Goal: Information Seeking & Learning: Find specific fact

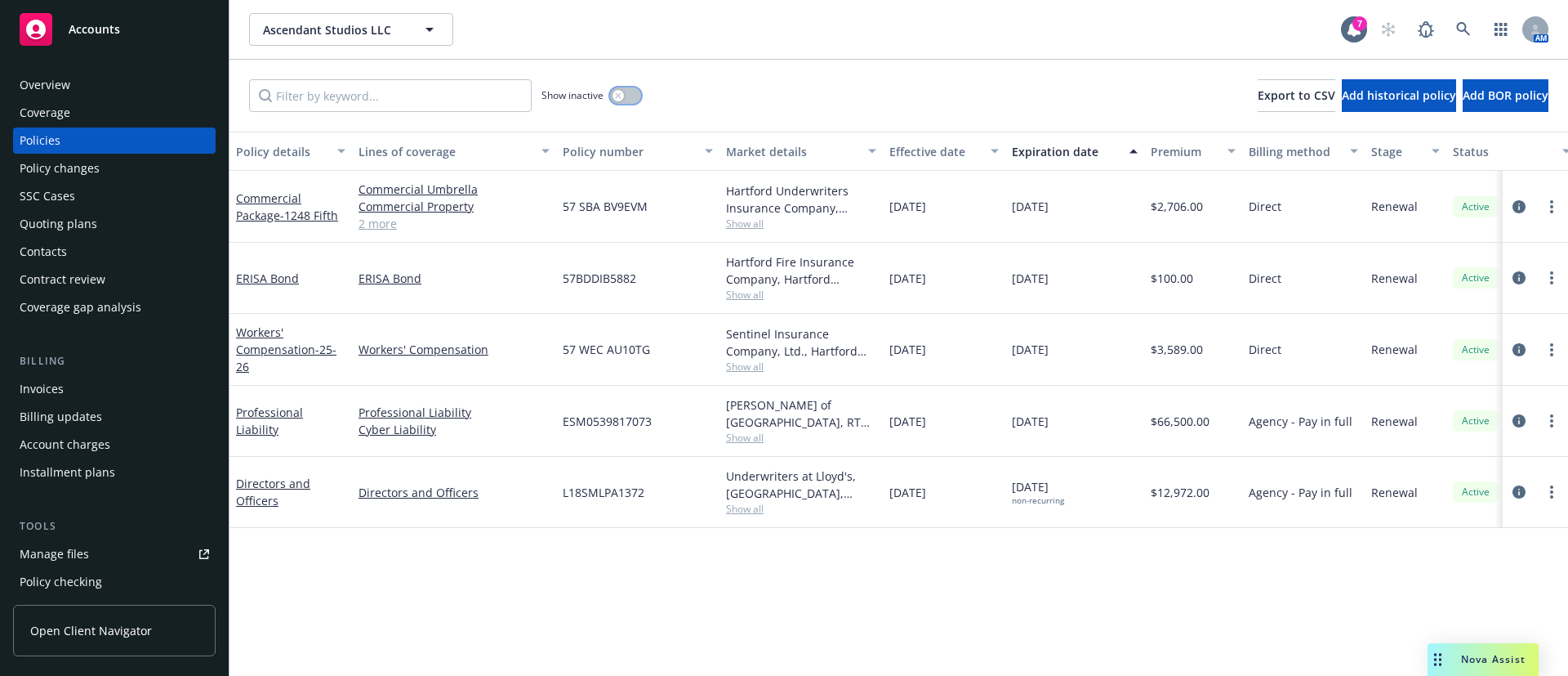
drag, startPoint x: 629, startPoint y: 96, endPoint x: 694, endPoint y: 117, distance: 68.3
click at [630, 97] on button "button" at bounding box center [626, 95] width 31 height 16
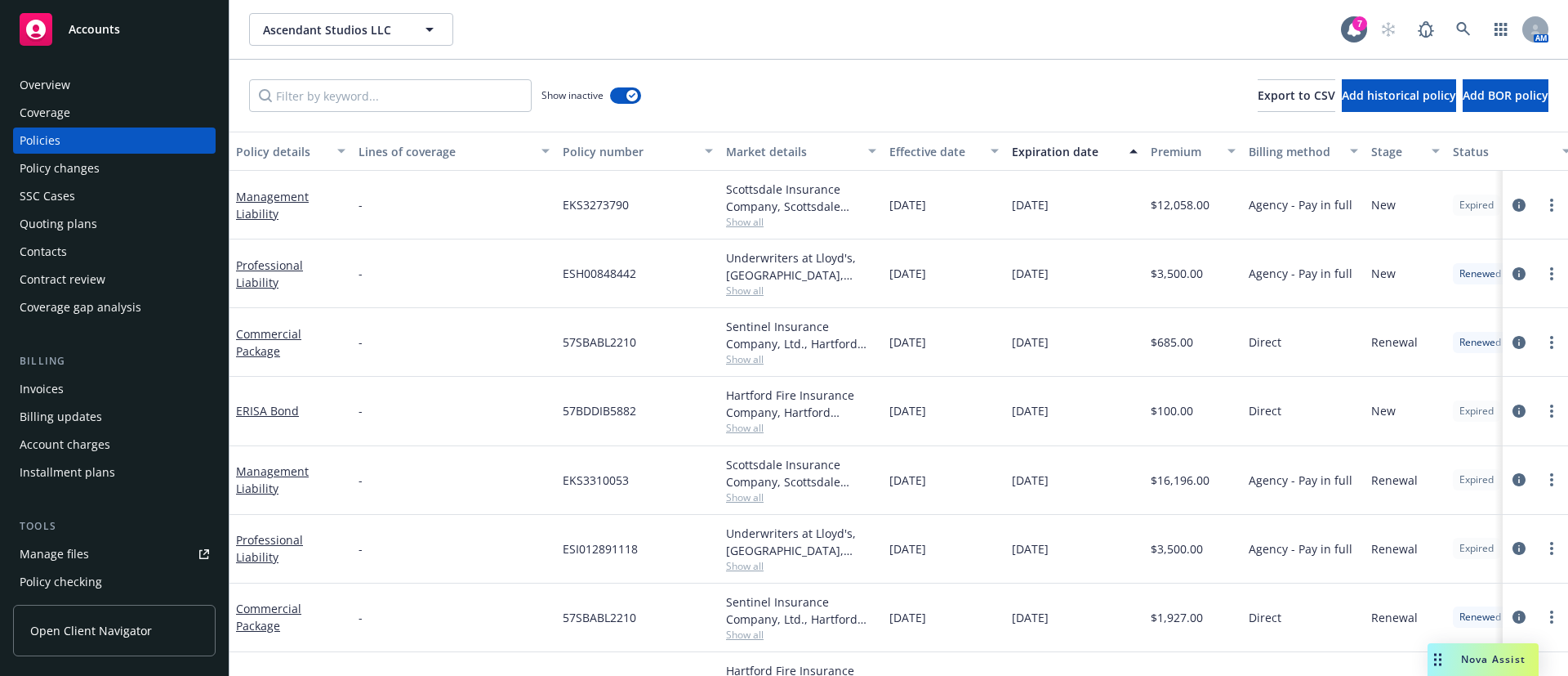
click at [1058, 159] on button "Expiration date" at bounding box center [1074, 151] width 139 height 39
click at [1063, 154] on div "Expiration date" at bounding box center [1065, 151] width 108 height 17
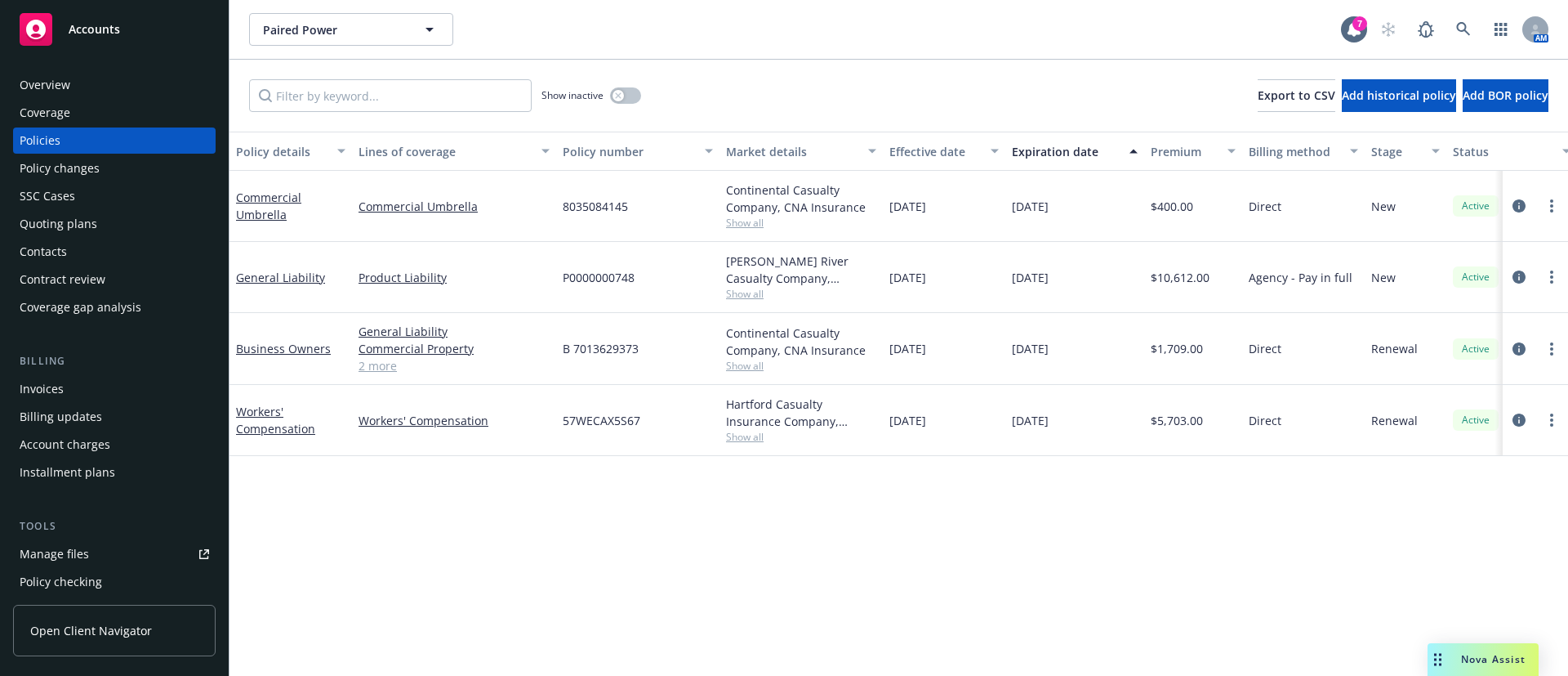
click at [73, 400] on div "Invoices" at bounding box center [114, 389] width 190 height 26
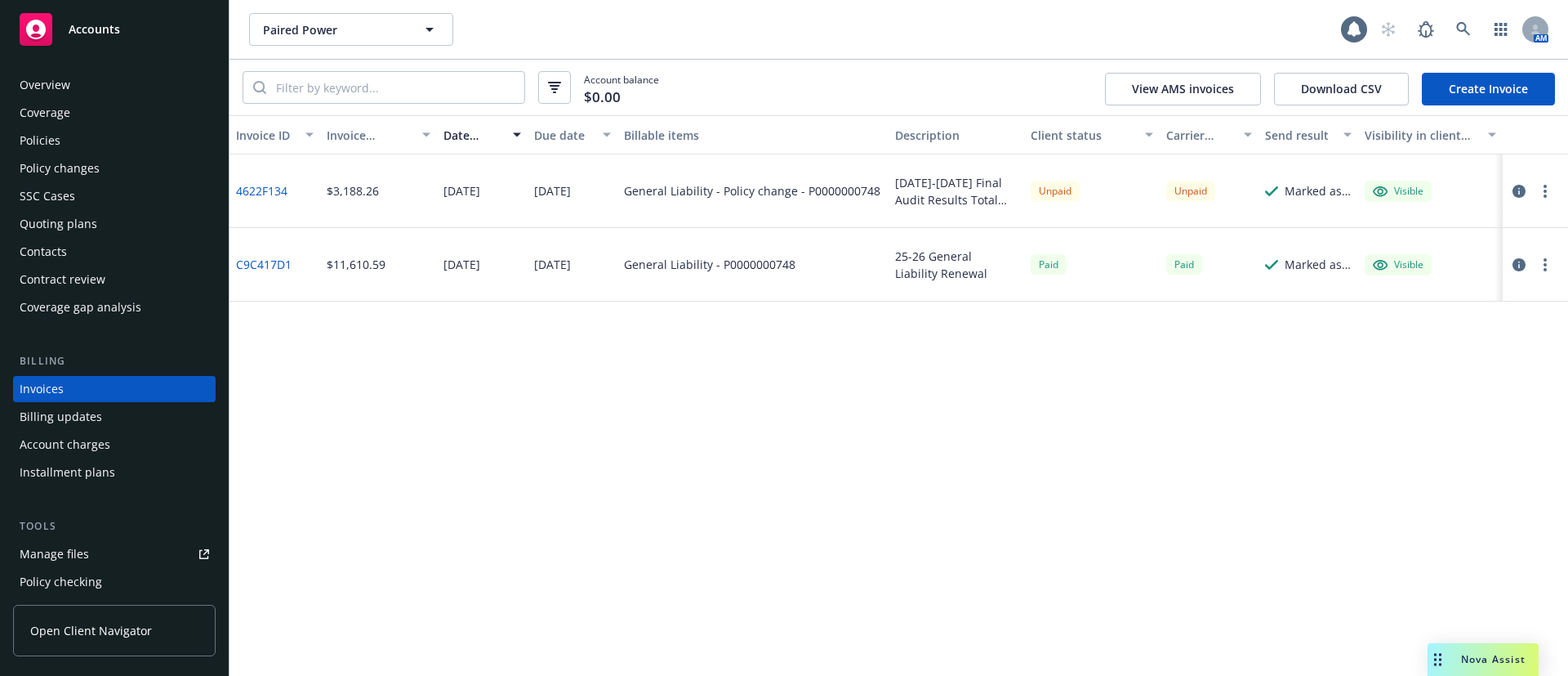
scroll to position [25, 0]
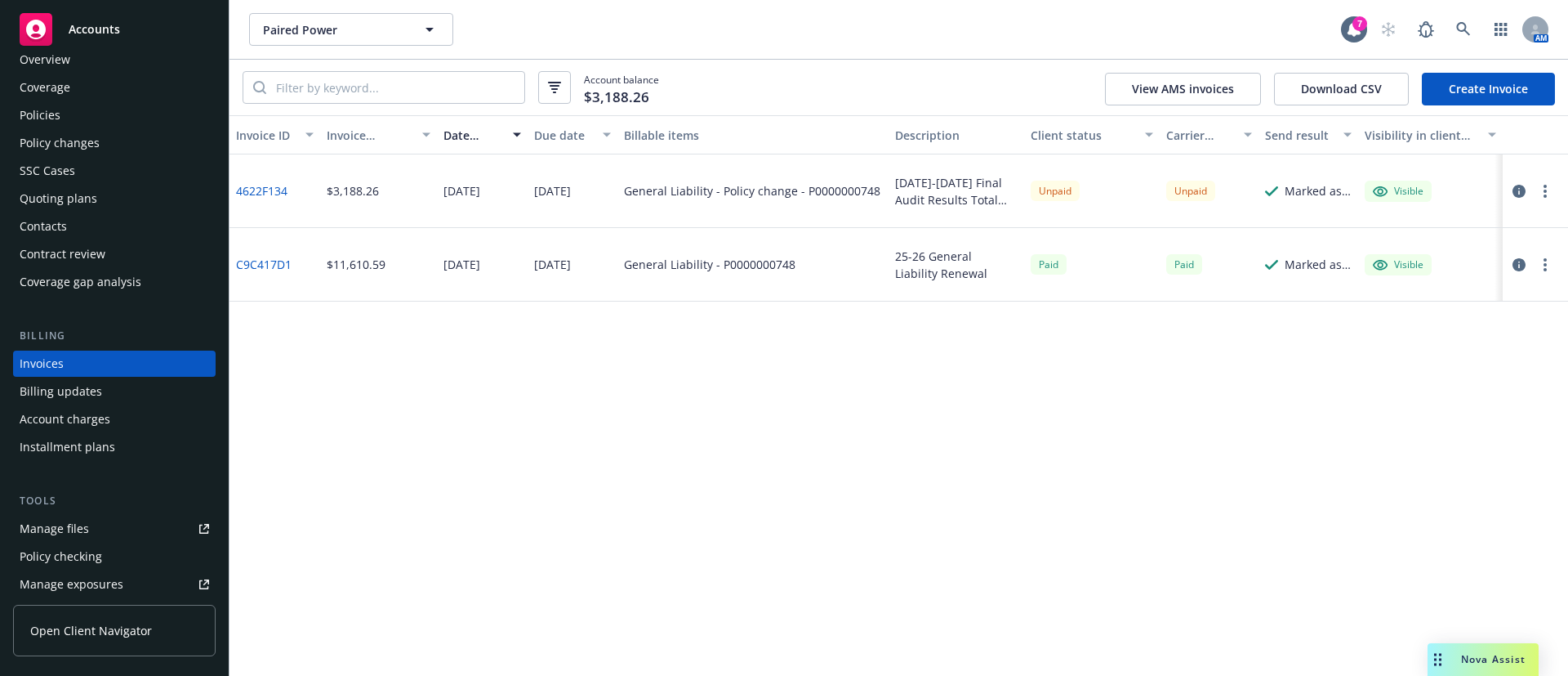
click at [272, 191] on link "4622F134" at bounding box center [261, 191] width 52 height 17
click at [82, 111] on div "Policies" at bounding box center [114, 114] width 190 height 26
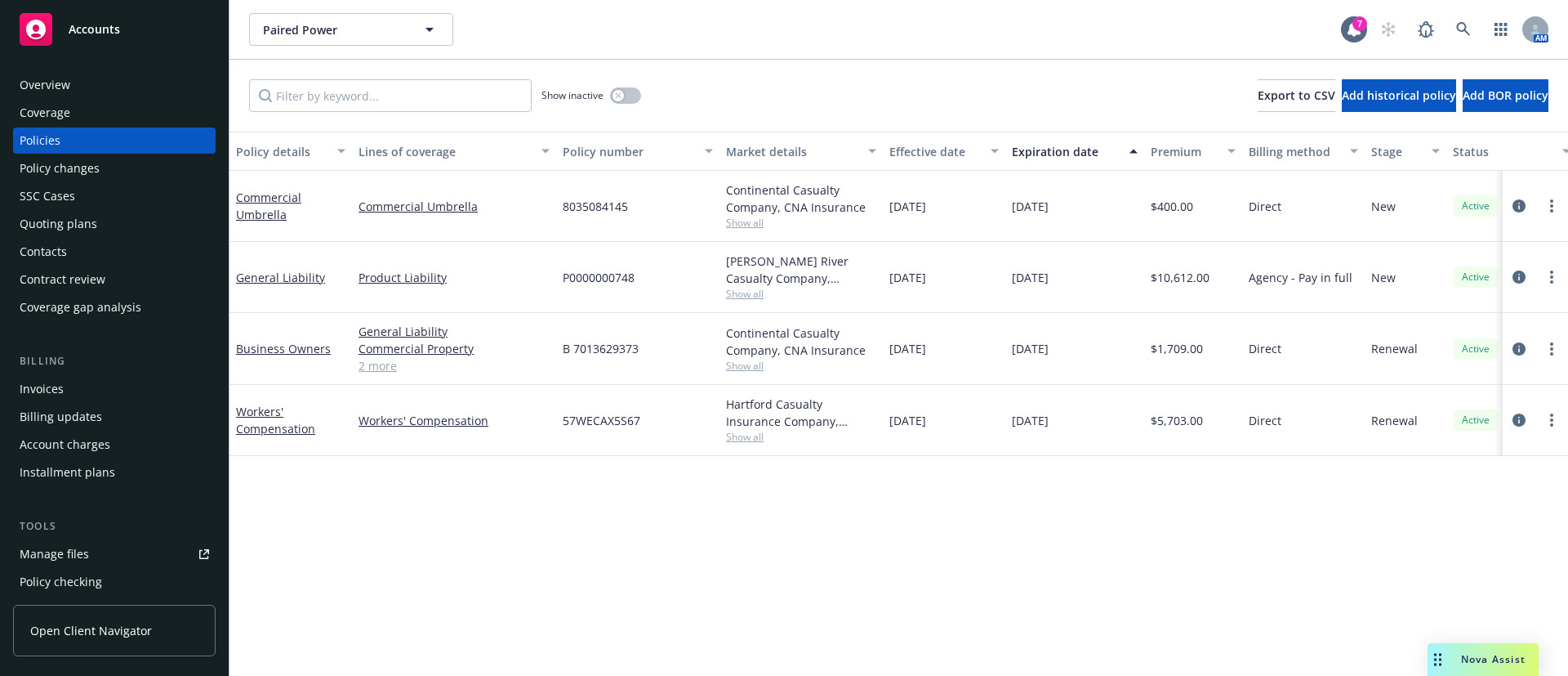
click at [106, 385] on div "Invoices" at bounding box center [114, 389] width 190 height 26
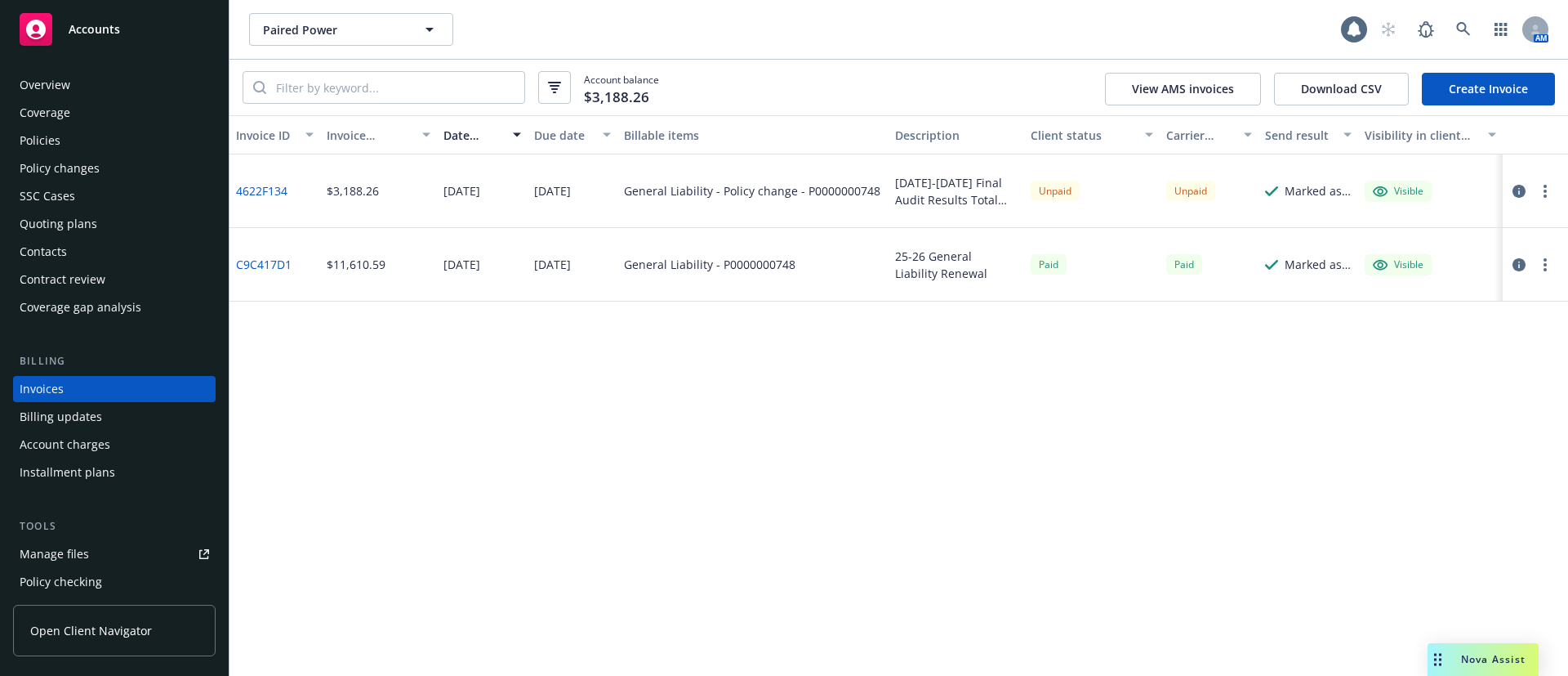
scroll to position [25, 0]
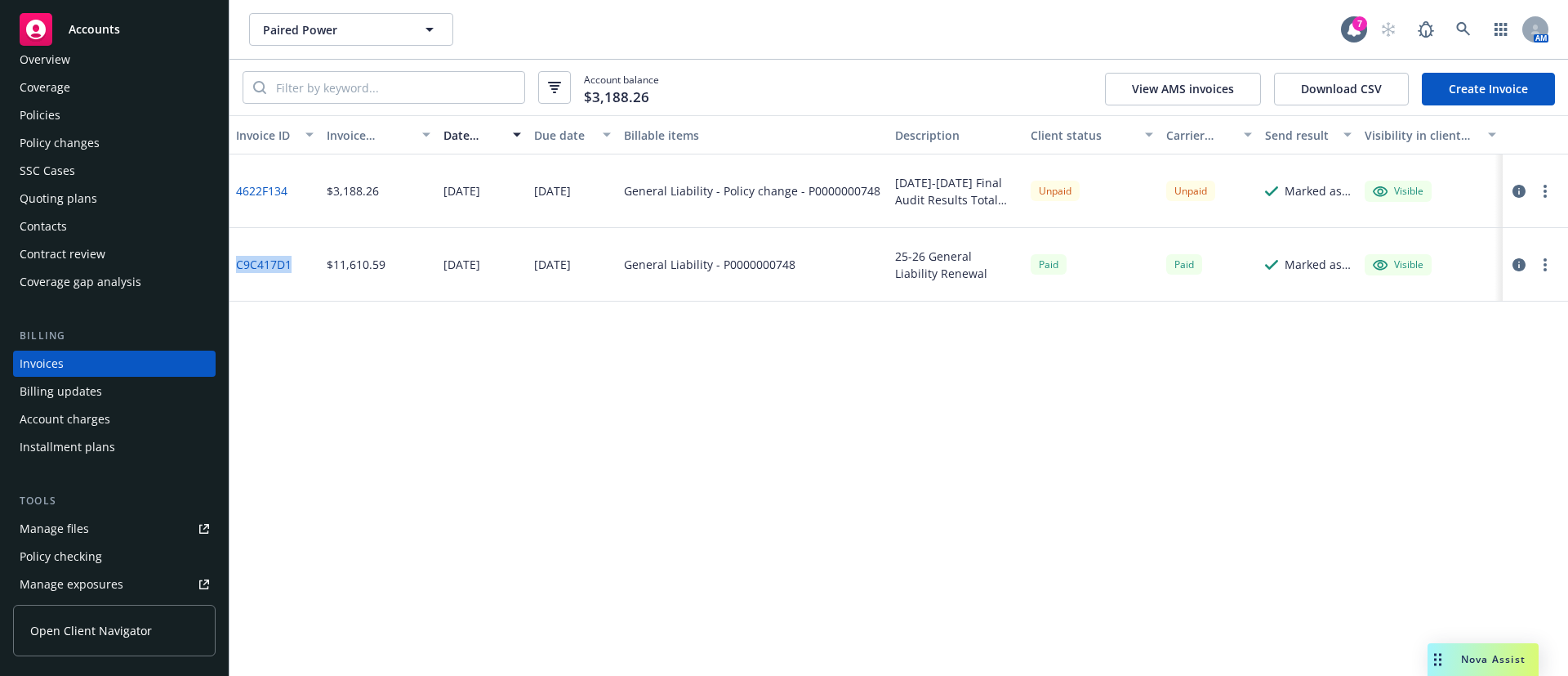
drag, startPoint x: 298, startPoint y: 270, endPoint x: 234, endPoint y: 257, distance: 65.3
click at [234, 257] on div "C9C417D1" at bounding box center [275, 264] width 91 height 74
copy link "C9C417D1"
click at [264, 194] on link "4622F134" at bounding box center [261, 191] width 52 height 17
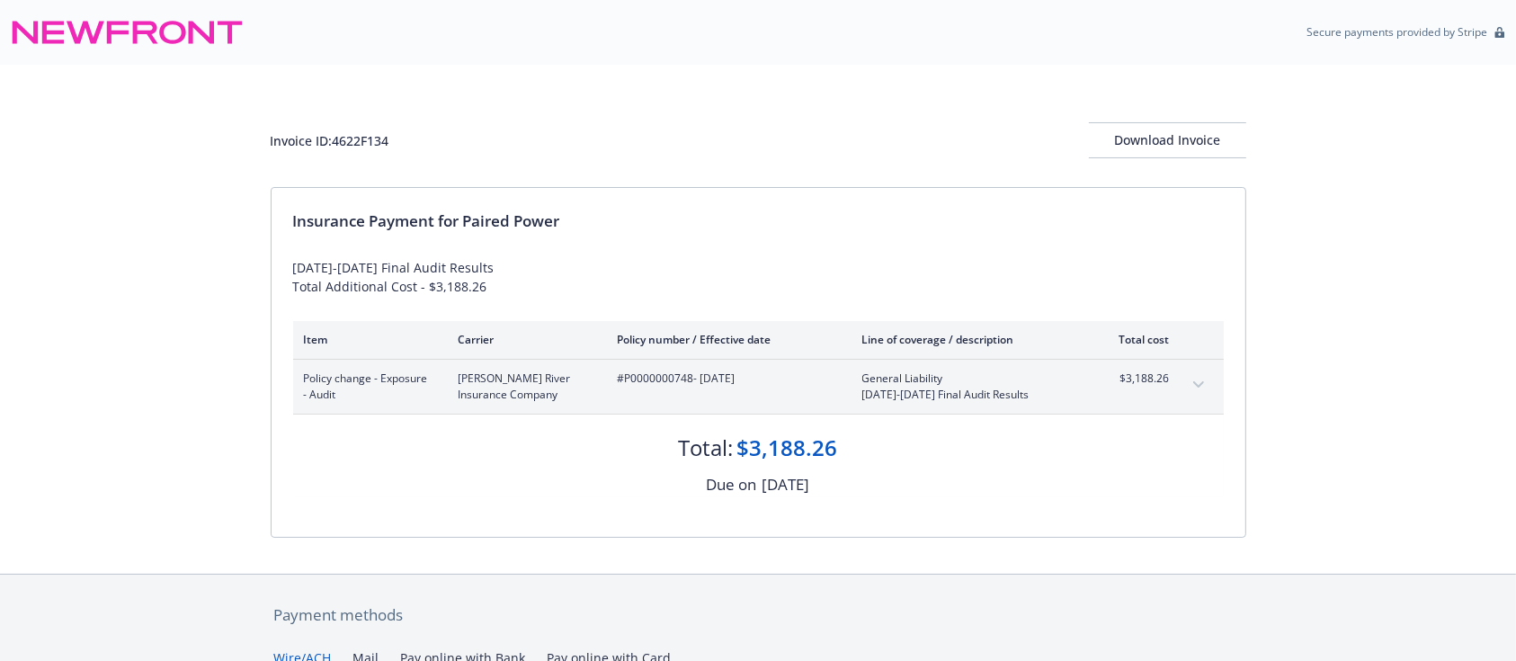
click at [347, 132] on div "Invoice ID: 4622F134" at bounding box center [330, 140] width 119 height 19
drag, startPoint x: 341, startPoint y: 144, endPoint x: 409, endPoint y: 147, distance: 68.4
click at [409, 147] on div "Invoice ID: 4622F134 Download Invoice" at bounding box center [759, 140] width 976 height 36
click at [335, 136] on div "Invoice ID: 4622F134" at bounding box center [330, 140] width 119 height 19
drag, startPoint x: 332, startPoint y: 137, endPoint x: 410, endPoint y: 145, distance: 78.7
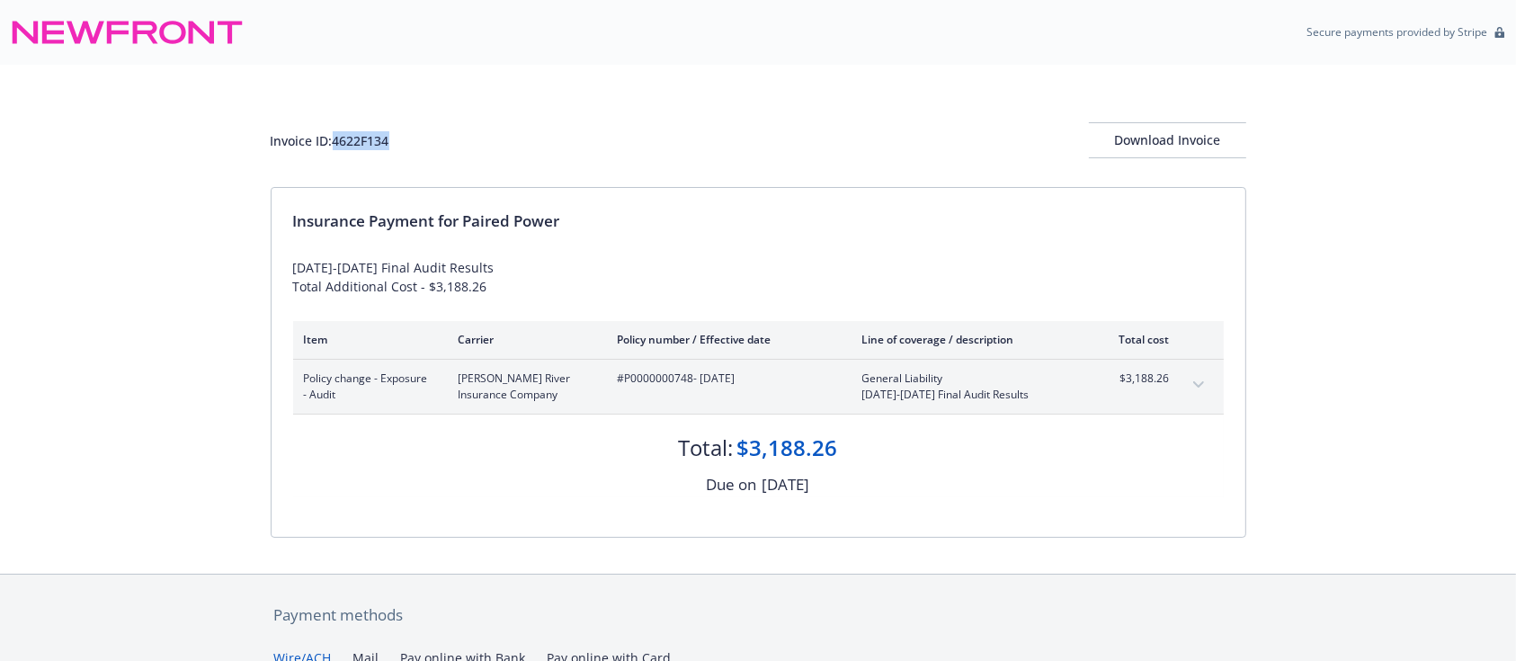
click at [410, 145] on div "Invoice ID: 4622F134 Download Invoice" at bounding box center [759, 140] width 976 height 36
copy div "4622F134"
click at [1180, 380] on div "Policy change - Exposure - Audit [PERSON_NAME] River Insurance Company #P000000…" at bounding box center [758, 387] width 931 height 54
click at [1195, 377] on button "expand content" at bounding box center [1198, 385] width 29 height 29
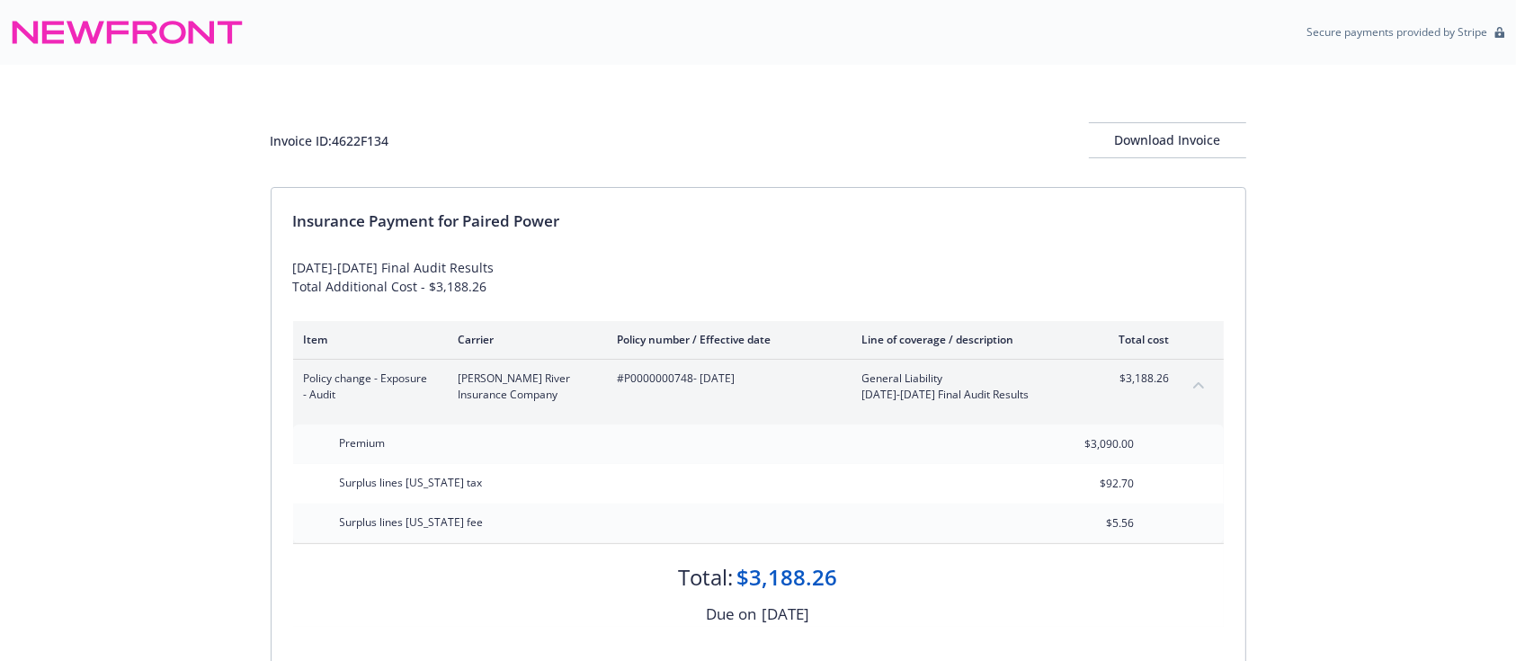
click at [335, 141] on div "Invoice ID: 4622F134" at bounding box center [330, 140] width 119 height 19
click at [352, 140] on div "Invoice ID: 4622F134" at bounding box center [330, 140] width 119 height 19
copy div "4622F134"
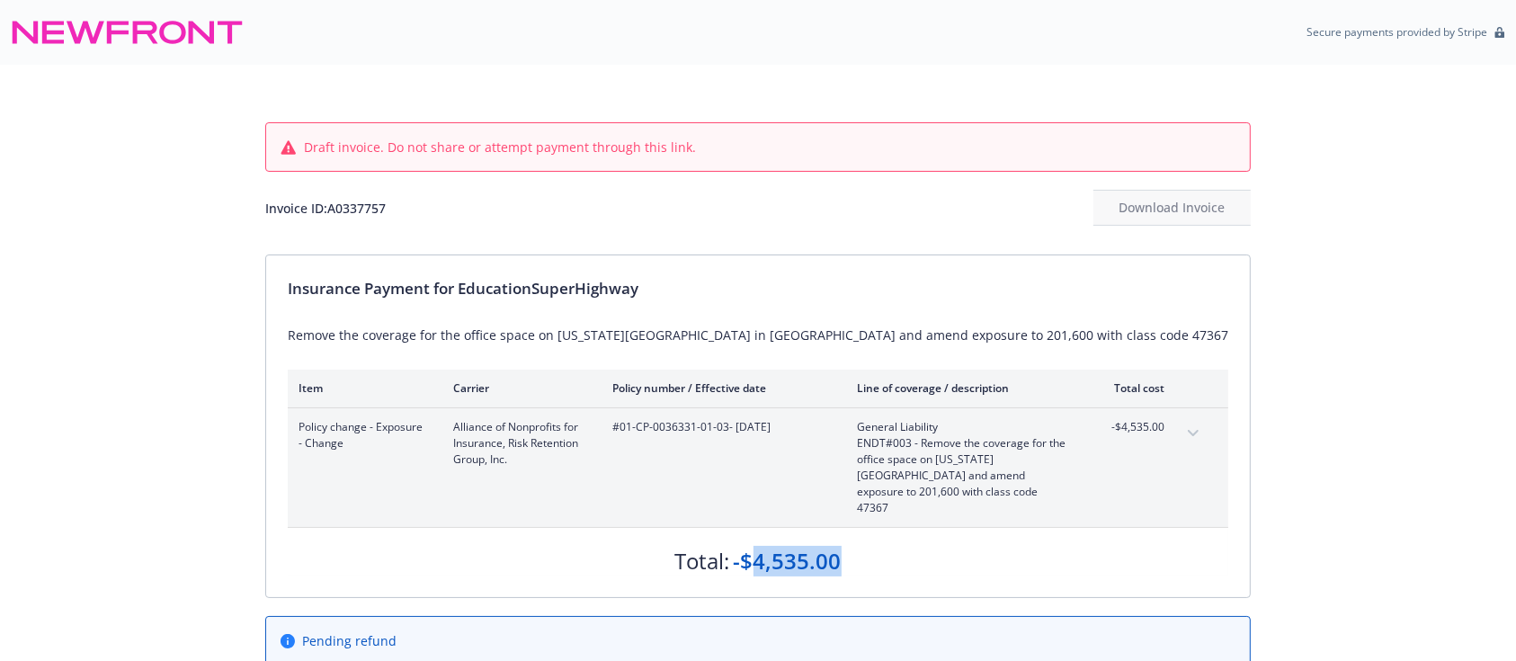
drag, startPoint x: 884, startPoint y: 546, endPoint x: 751, endPoint y: 536, distance: 133.5
click at [751, 536] on div "Total: -$4,535.00" at bounding box center [758, 552] width 941 height 49
copy div "4,535.00"
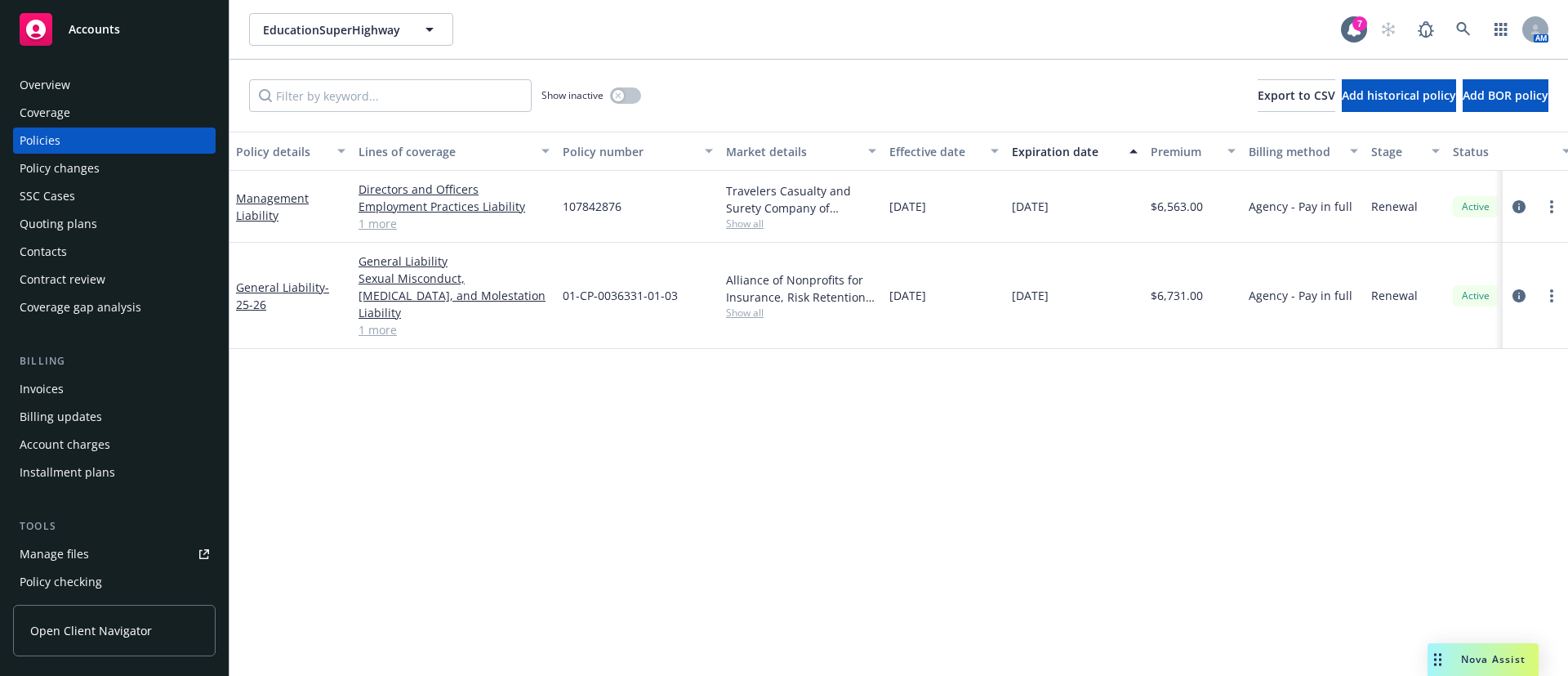
click at [371, 221] on link "1 more" at bounding box center [454, 224] width 191 height 17
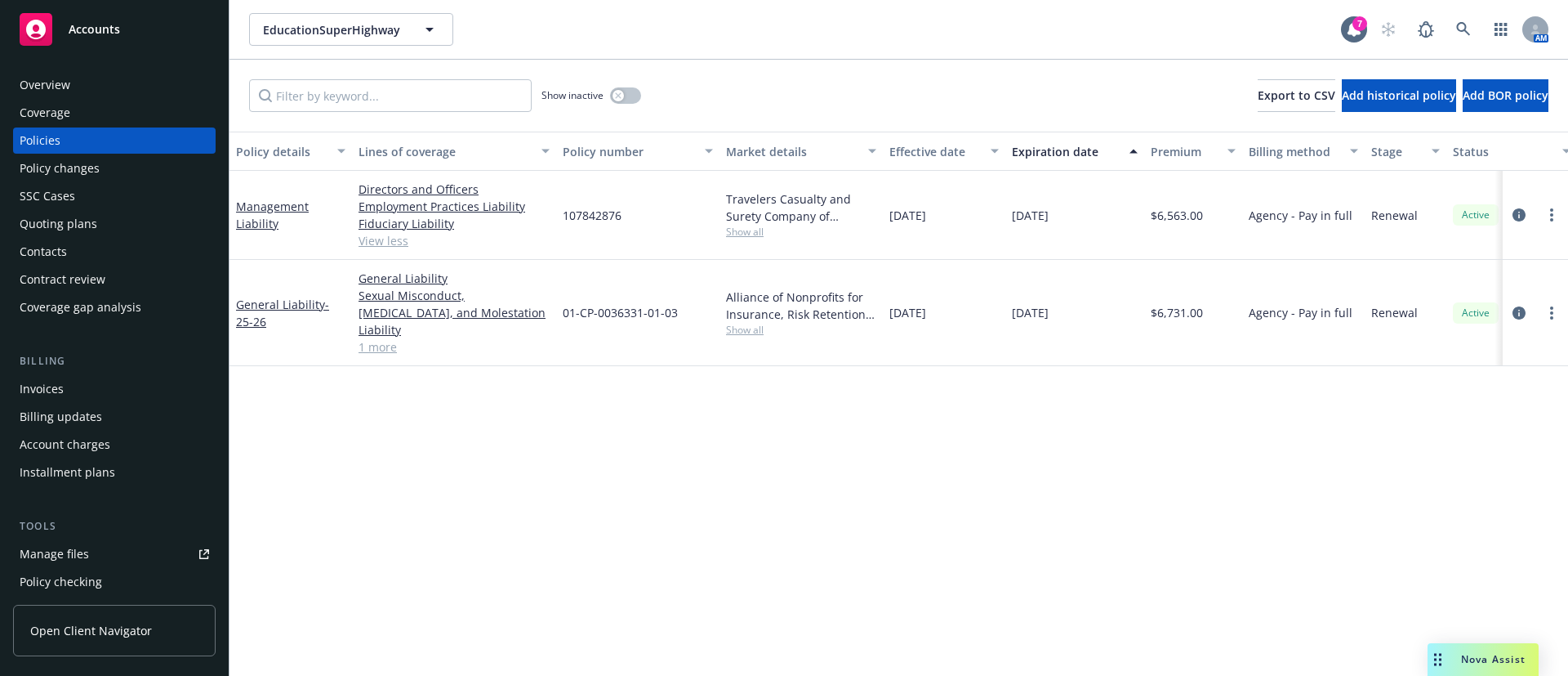
drag, startPoint x: 742, startPoint y: 220, endPoint x: 744, endPoint y: 231, distance: 11.2
click at [742, 220] on div "Travelers Casualty and Surety Company of America, Travelers Insurance, CRC Group" at bounding box center [800, 208] width 150 height 35
click at [744, 232] on span "Show all" at bounding box center [800, 231] width 150 height 14
click at [858, 548] on div "Policy details Lines of coverage Policy number Market details Effective date Ex…" at bounding box center [899, 403] width 1338 height 544
click at [743, 313] on div "Alliance of Nonprofits for Insurance, Risk Retention Group, Inc., Nonprofits In…" at bounding box center [800, 305] width 150 height 35
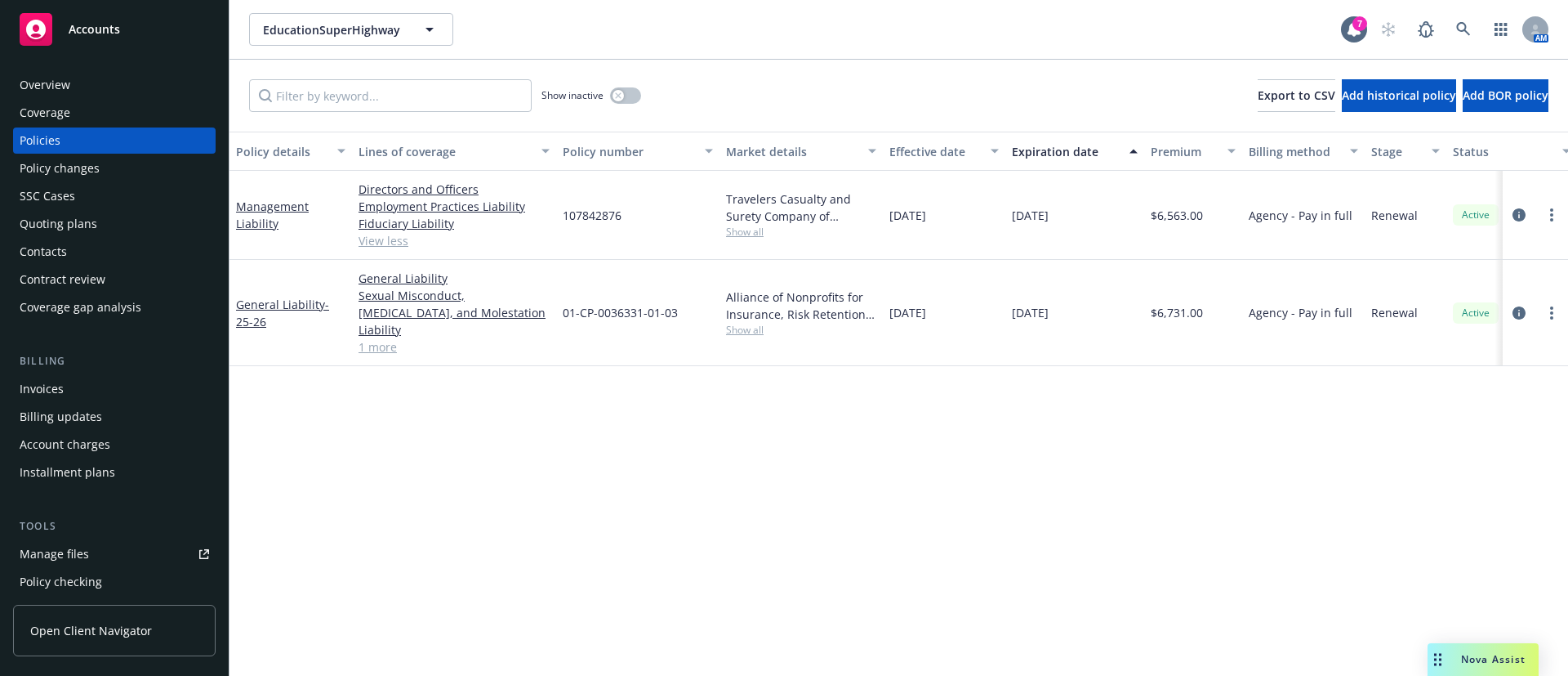
click at [743, 313] on div "Alliance of Nonprofits for Insurance, Risk Retention Group, Inc., Nonprofits In…" at bounding box center [800, 305] width 150 height 35
click at [740, 323] on span "Show all" at bounding box center [800, 329] width 150 height 14
drag, startPoint x: 965, startPoint y: 433, endPoint x: 726, endPoint y: 293, distance: 277.0
click at [965, 432] on div "Policy details Lines of coverage Policy number Market details Effective date Ex…" at bounding box center [899, 403] width 1338 height 544
click at [617, 94] on icon "button" at bounding box center [617, 95] width 6 height 6
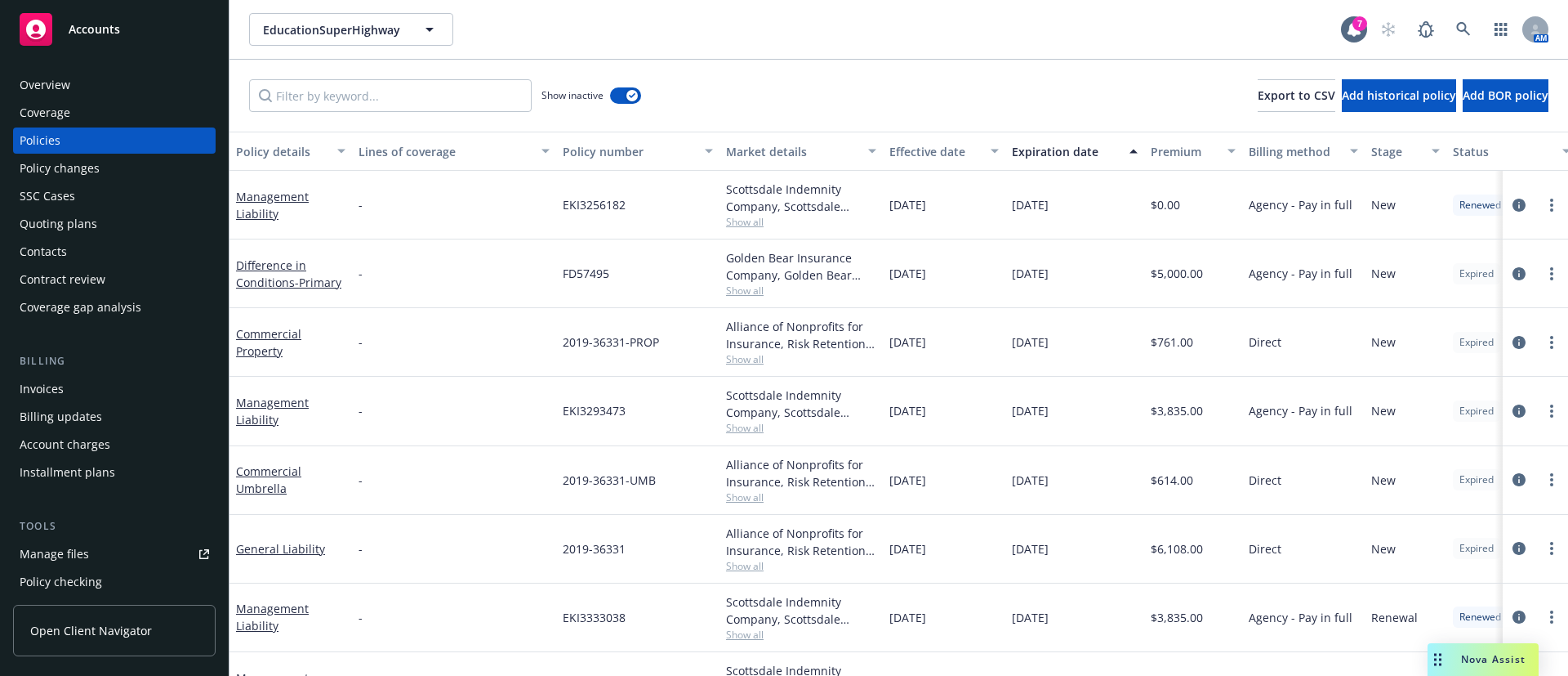
click at [1046, 146] on div "Expiration date" at bounding box center [1065, 151] width 108 height 17
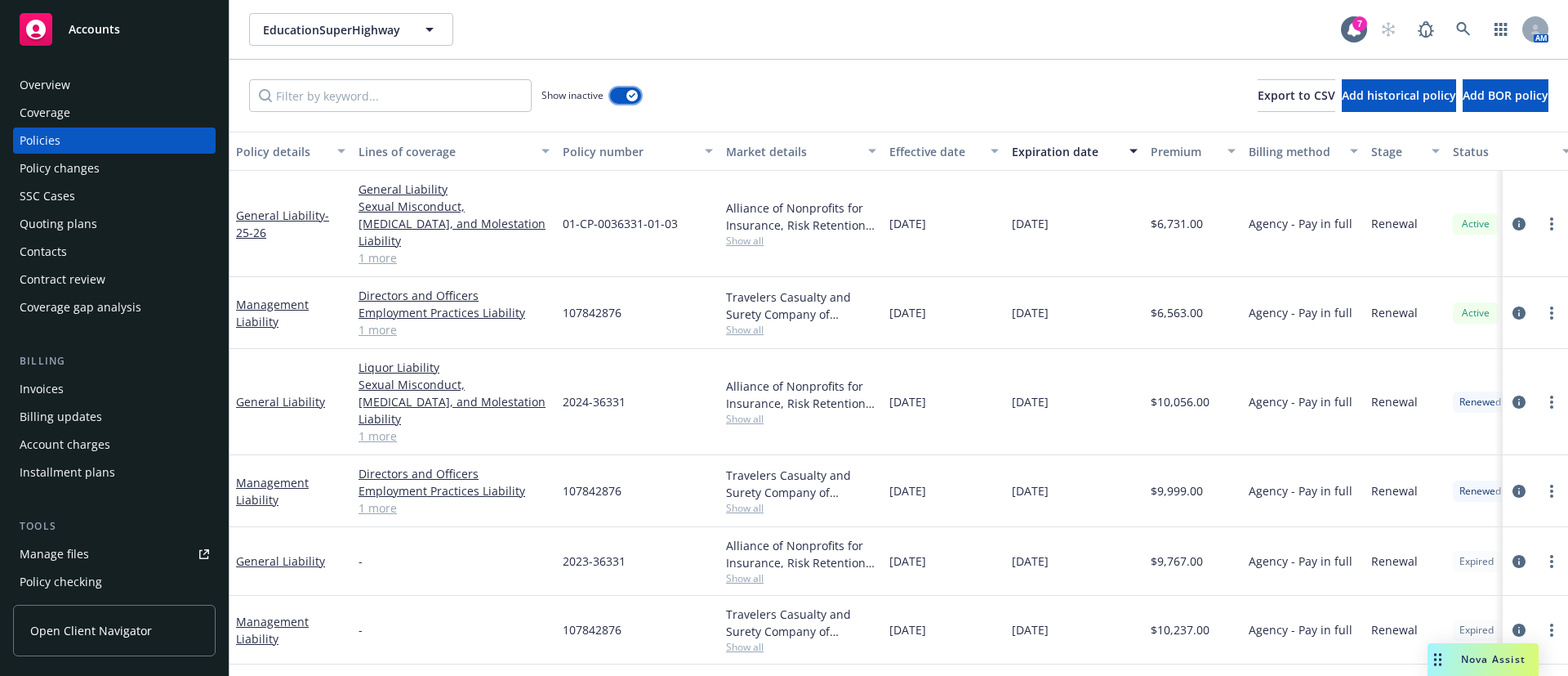
click at [636, 96] on icon "button" at bounding box center [631, 95] width 6 height 5
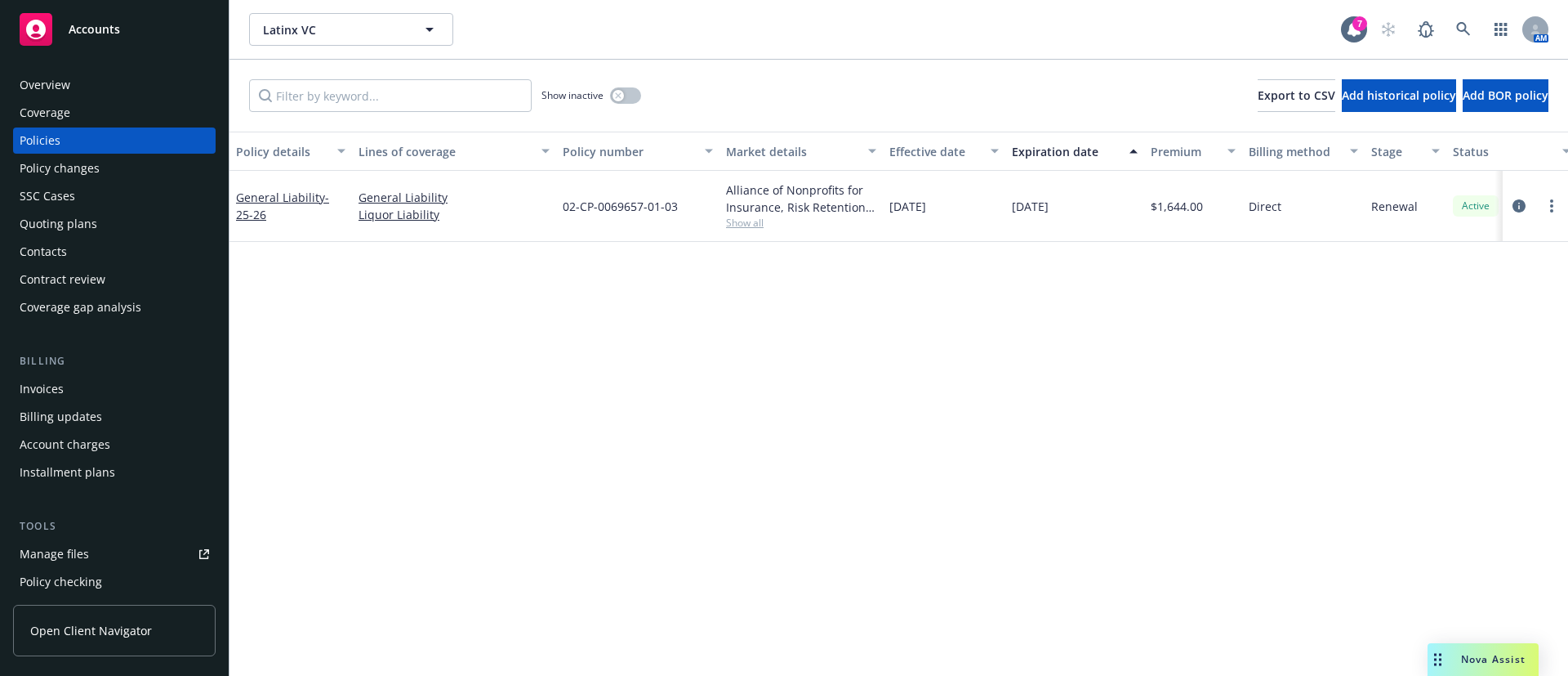
click at [76, 244] on div "Contacts" at bounding box center [114, 252] width 190 height 26
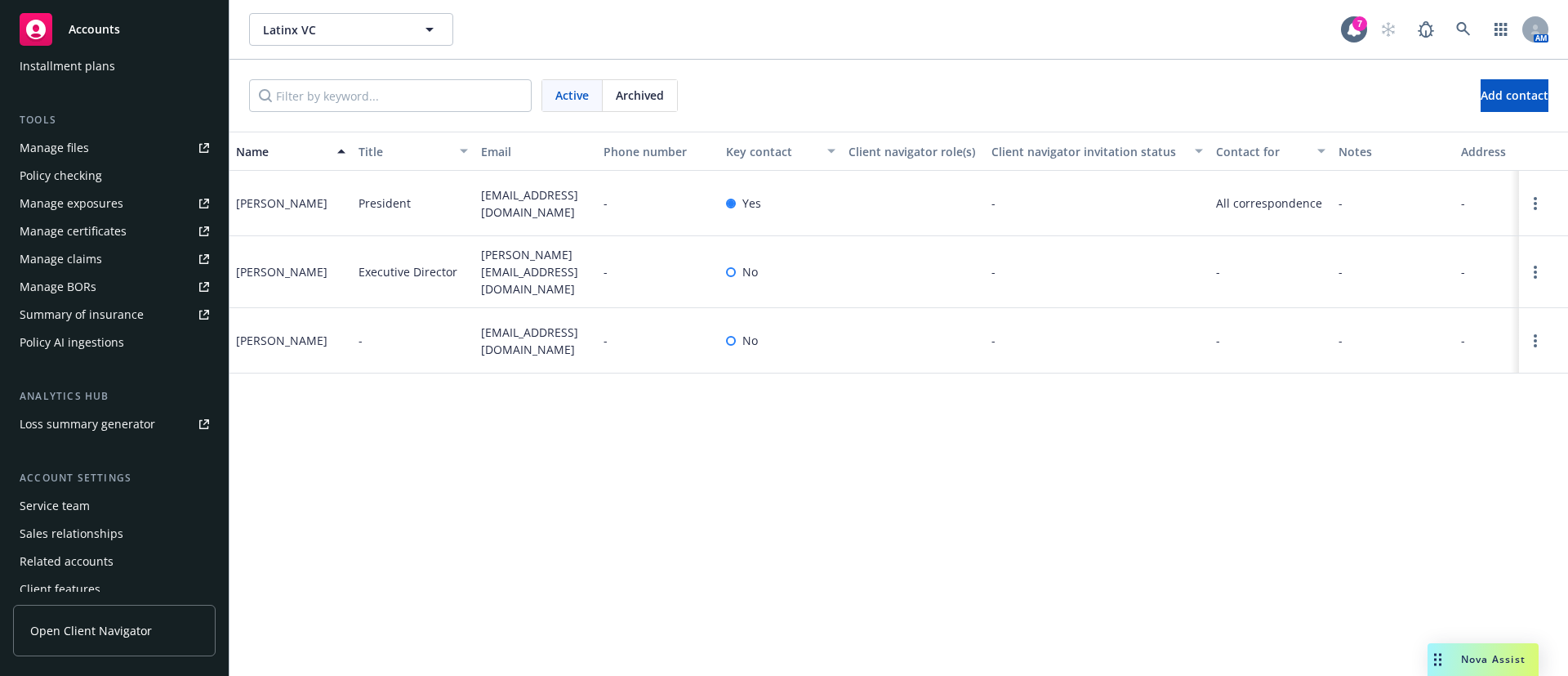
scroll to position [444, 0]
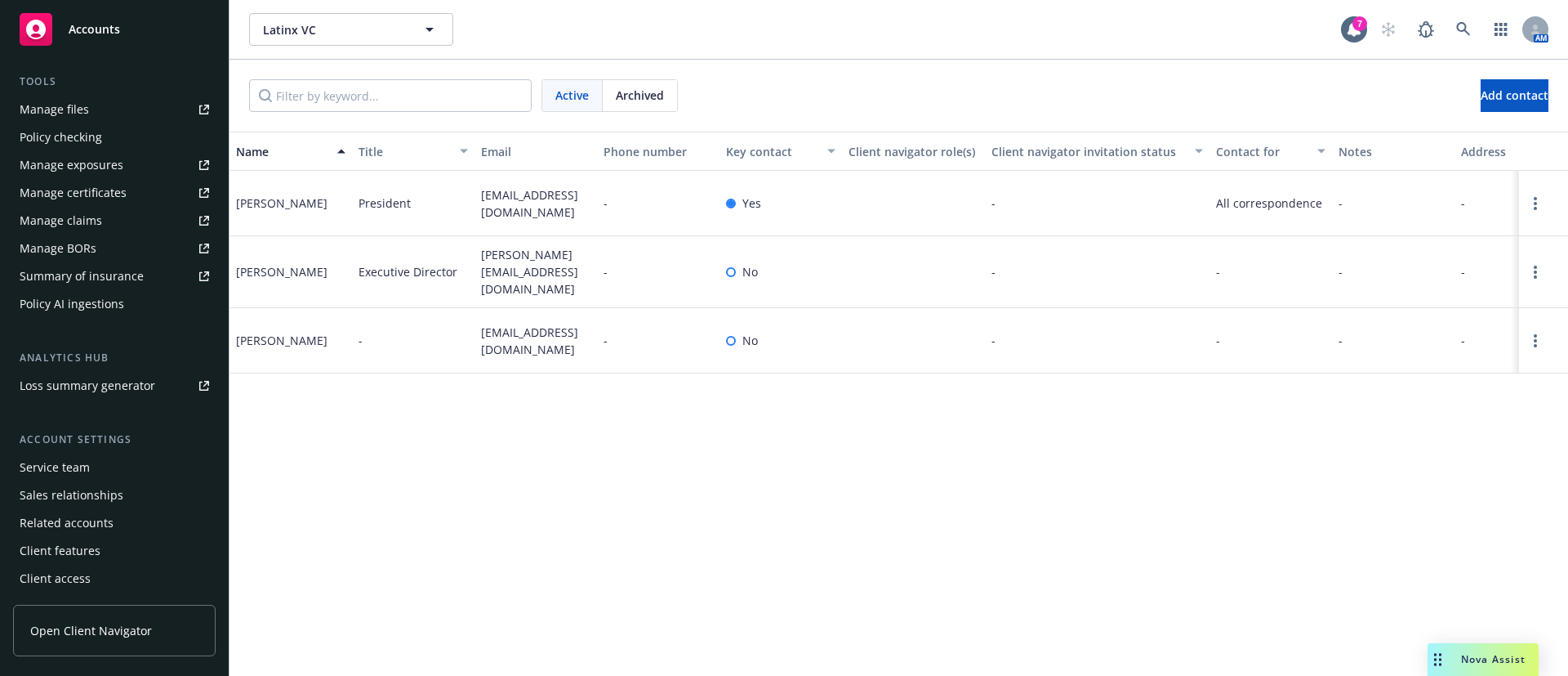
click at [101, 473] on div "Service team" at bounding box center [114, 467] width 190 height 26
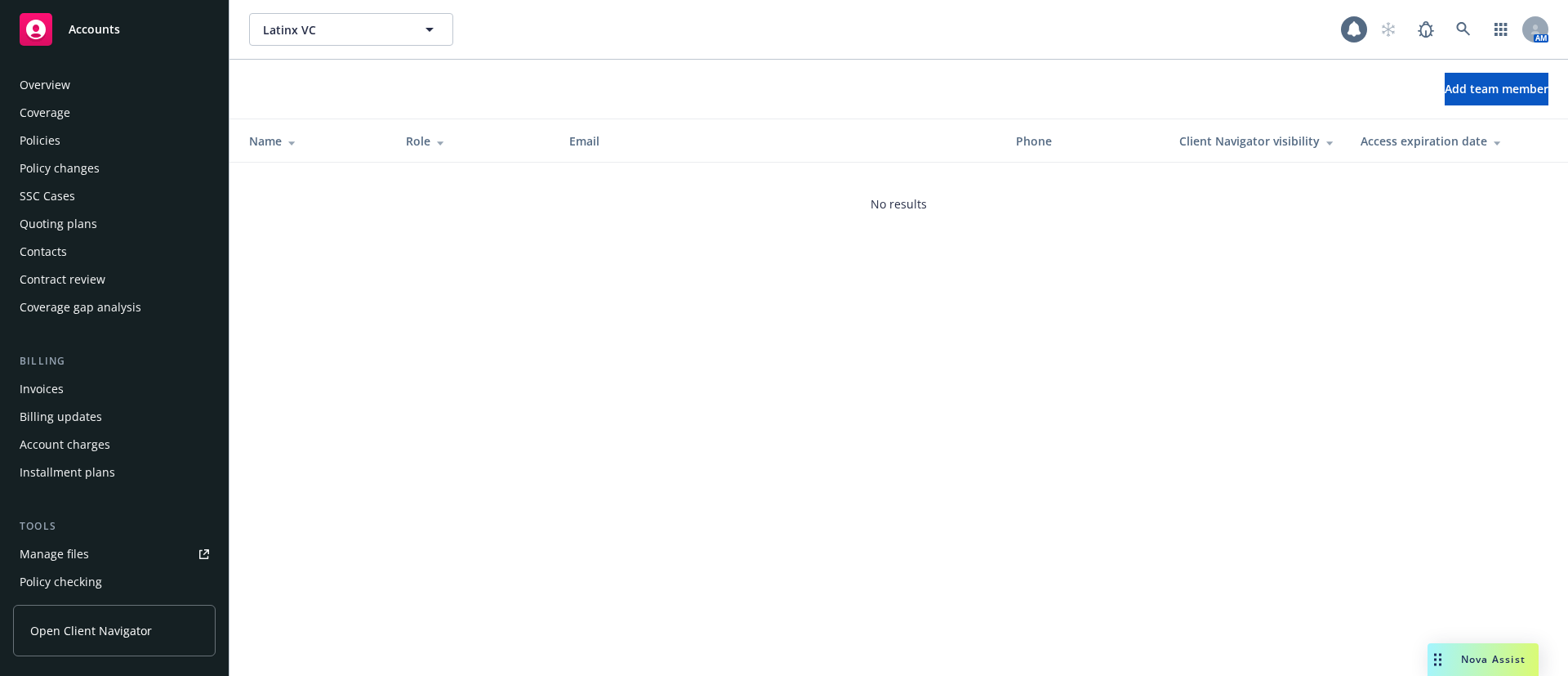
scroll to position [444, 0]
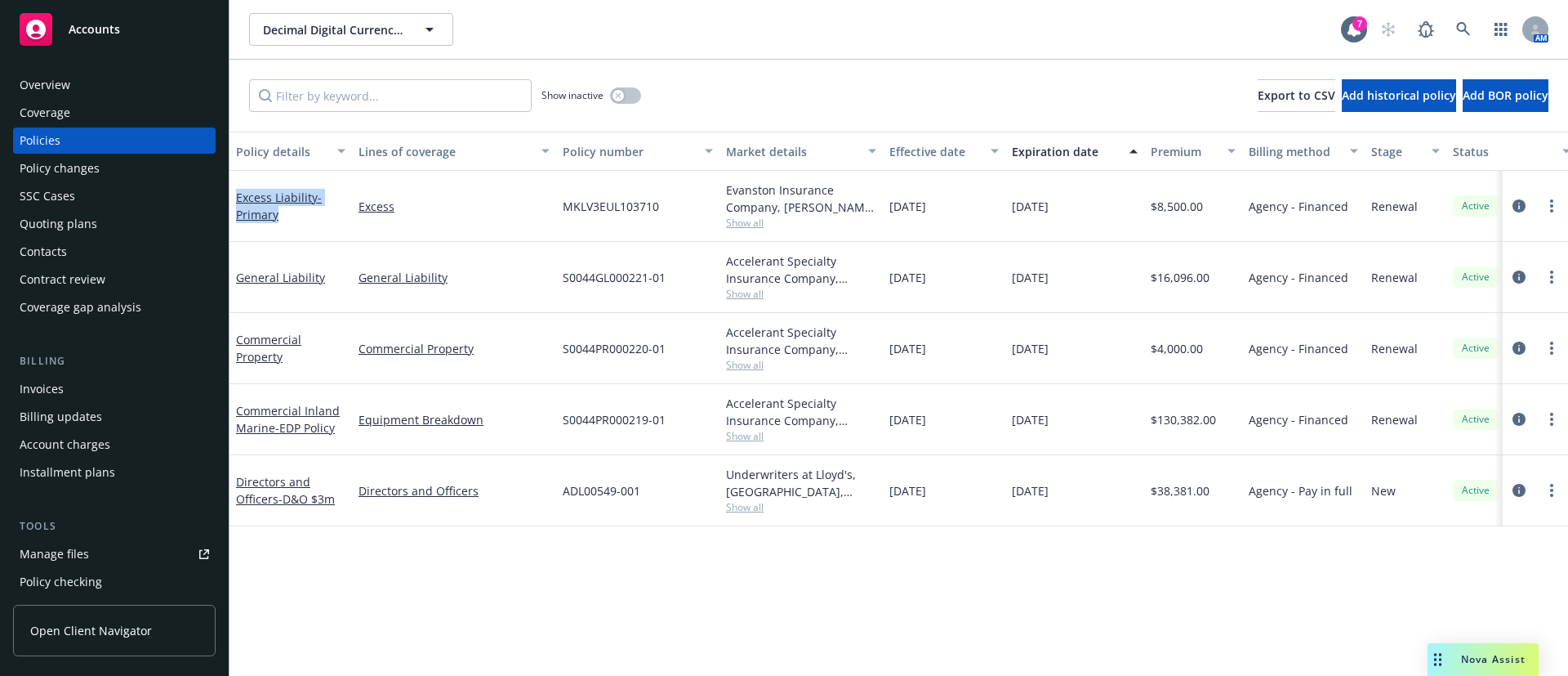
drag, startPoint x: 290, startPoint y: 225, endPoint x: 239, endPoint y: 183, distance: 66.1
click at [239, 183] on div "Excess Liability - Primary" at bounding box center [291, 206] width 123 height 71
copy link "Excess Liability - Primary"
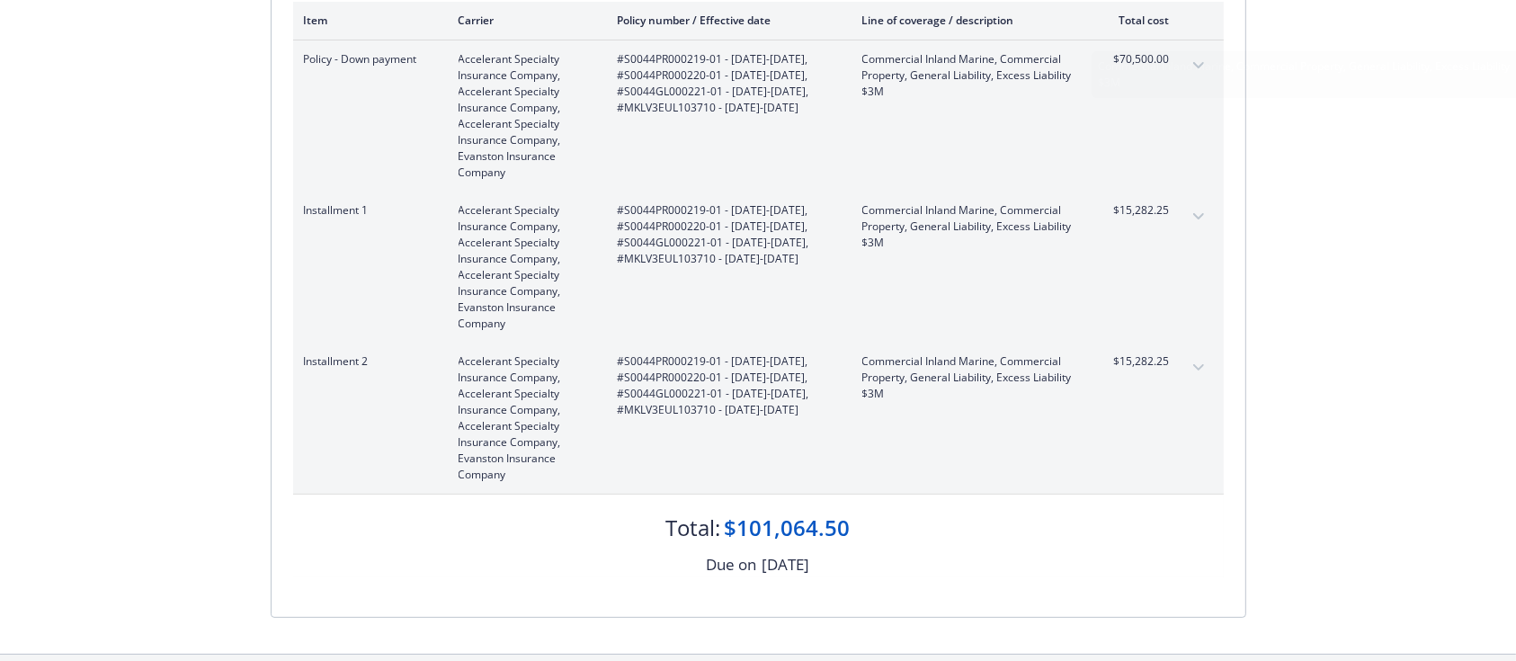
scroll to position [663, 0]
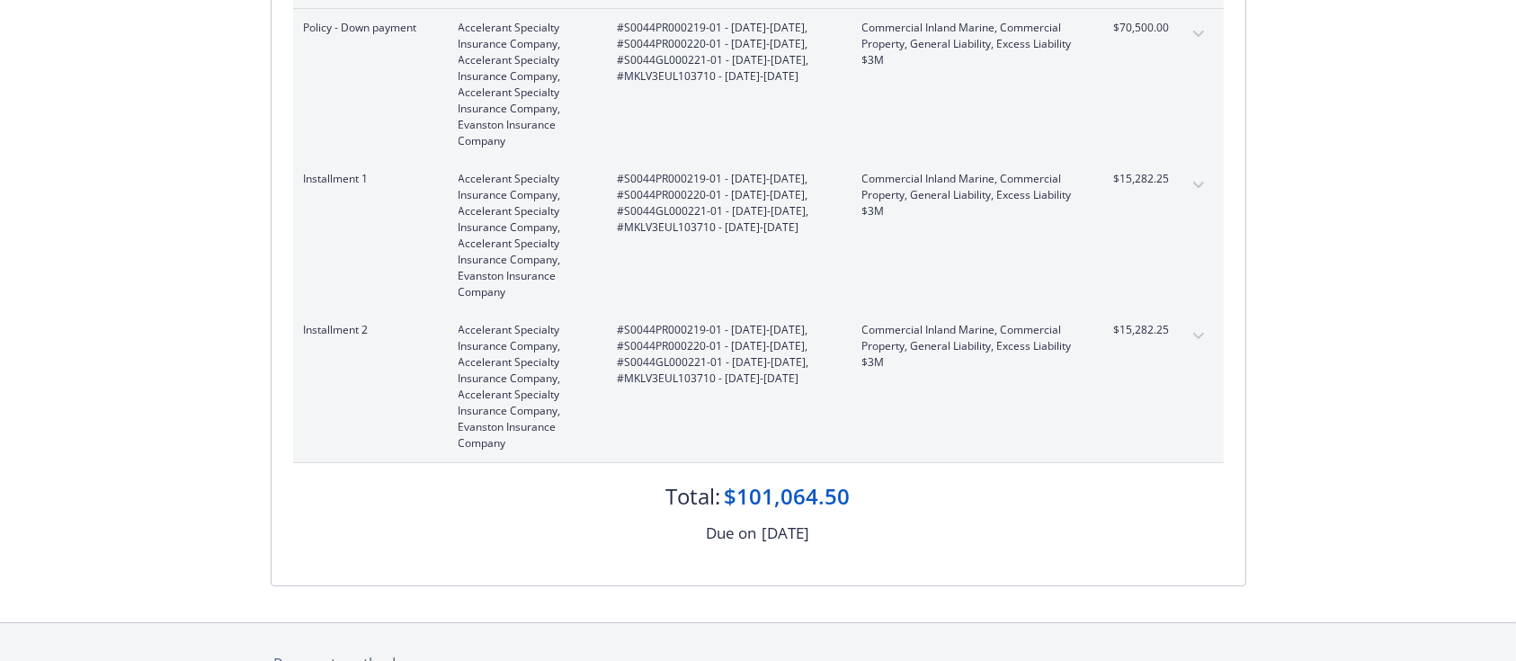
scroll to position [663, 0]
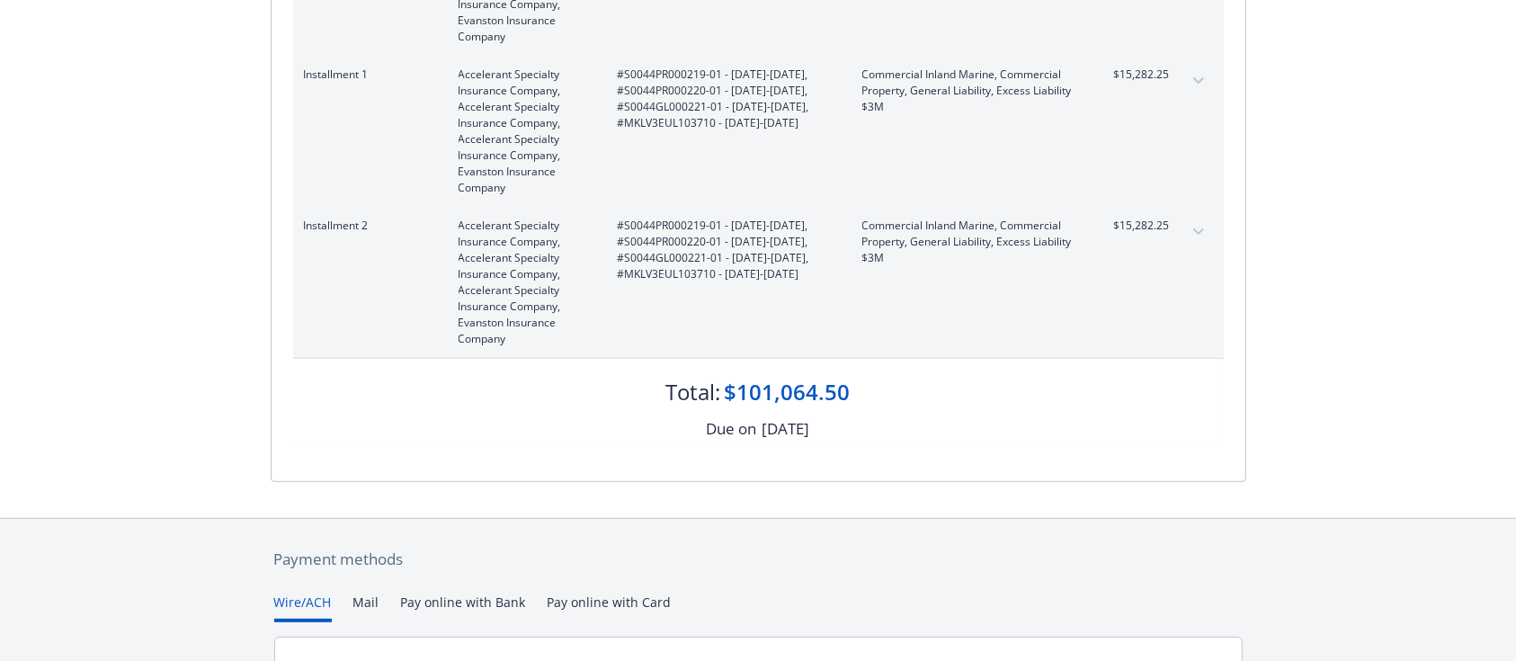
scroll to position [663, 0]
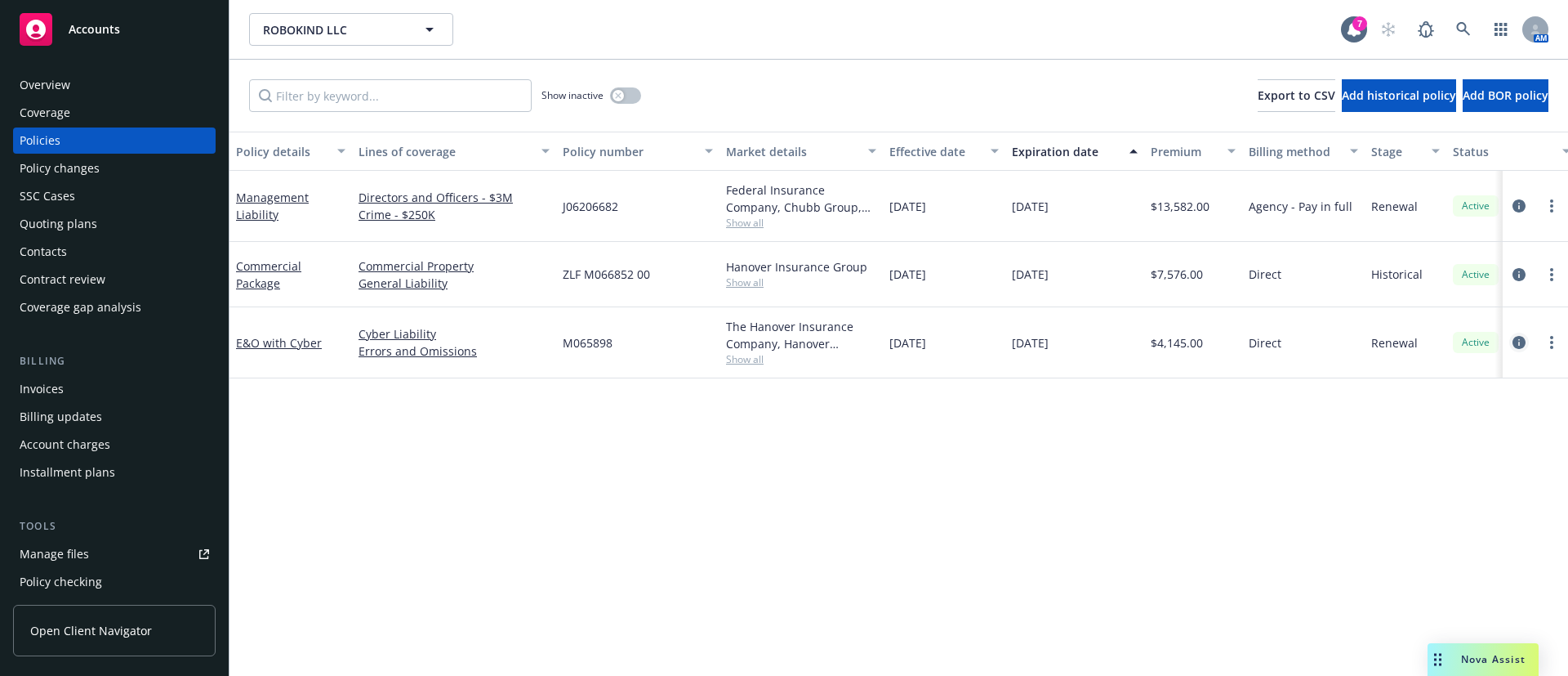
click at [1522, 350] on link "circleInformation" at bounding box center [1519, 343] width 20 height 20
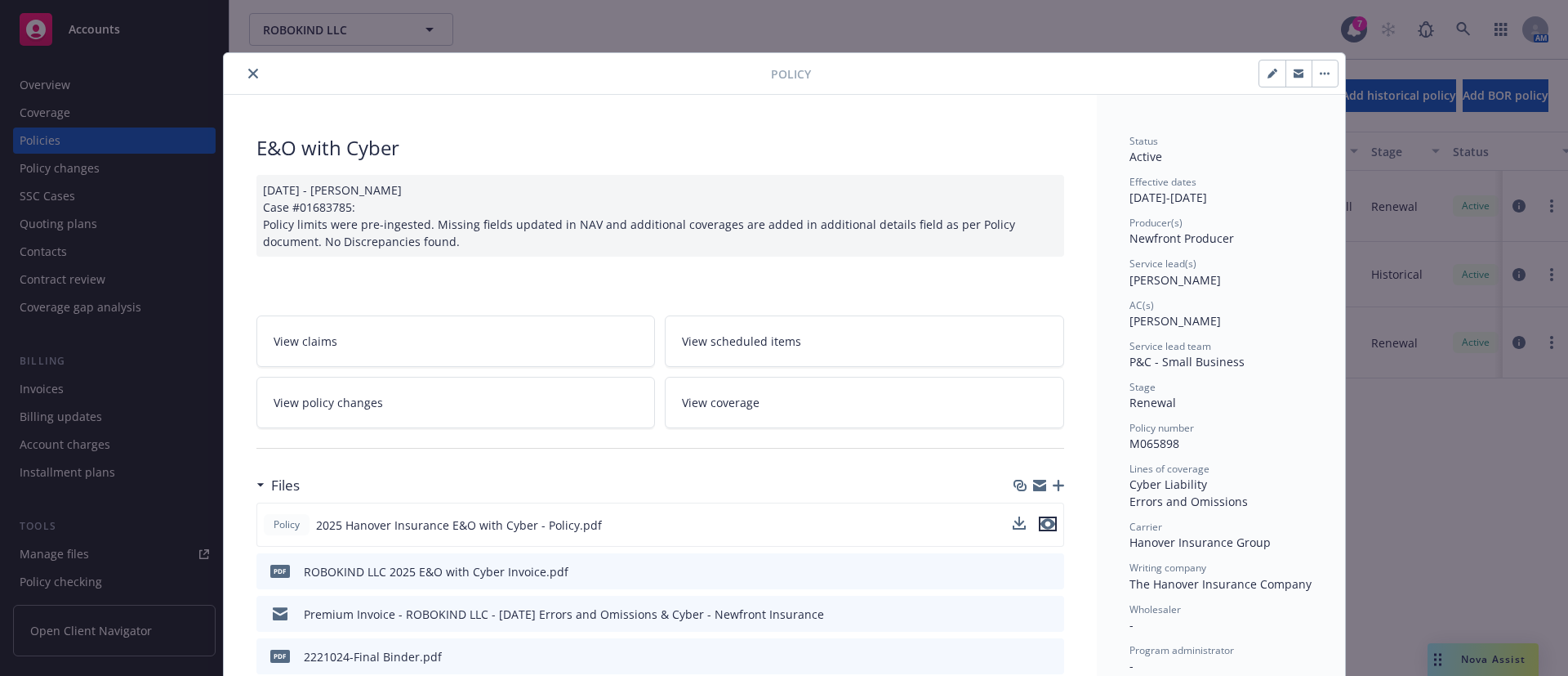
click at [1040, 521] on icon "preview file" at bounding box center [1048, 523] width 15 height 12
click at [248, 69] on icon "close" at bounding box center [252, 74] width 10 height 10
